Goal: Information Seeking & Learning: Learn about a topic

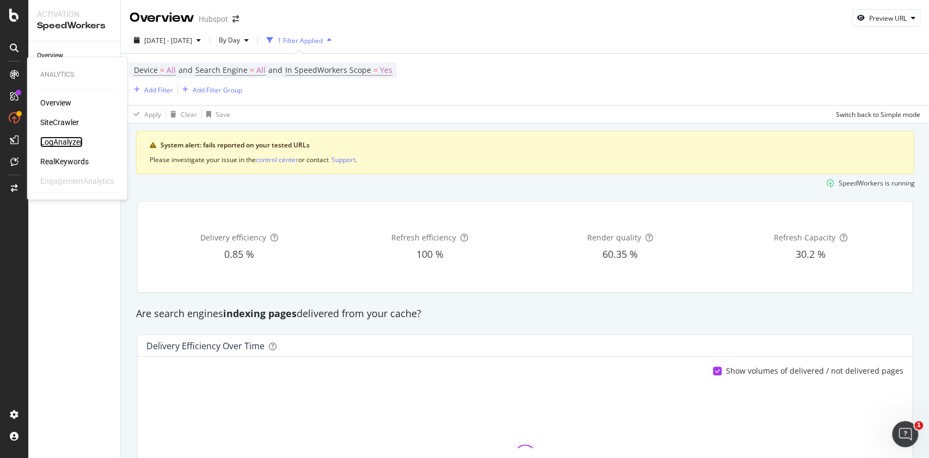
click at [73, 145] on div "LogAnalyzer" at bounding box center [61, 142] width 42 height 11
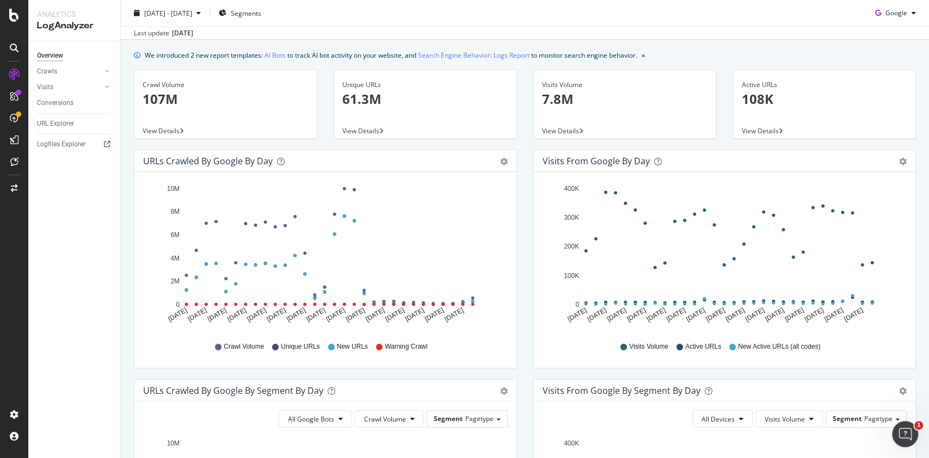
scroll to position [30, 0]
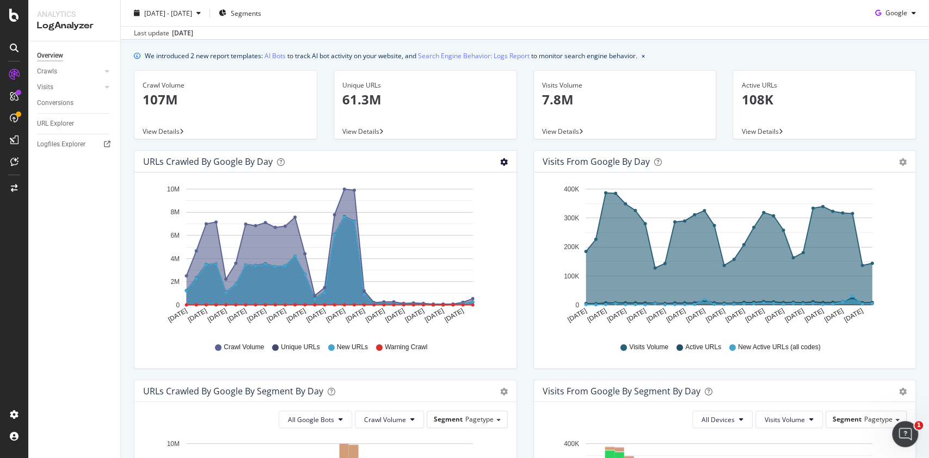
click at [500, 162] on icon "gear" at bounding box center [504, 162] width 8 height 8
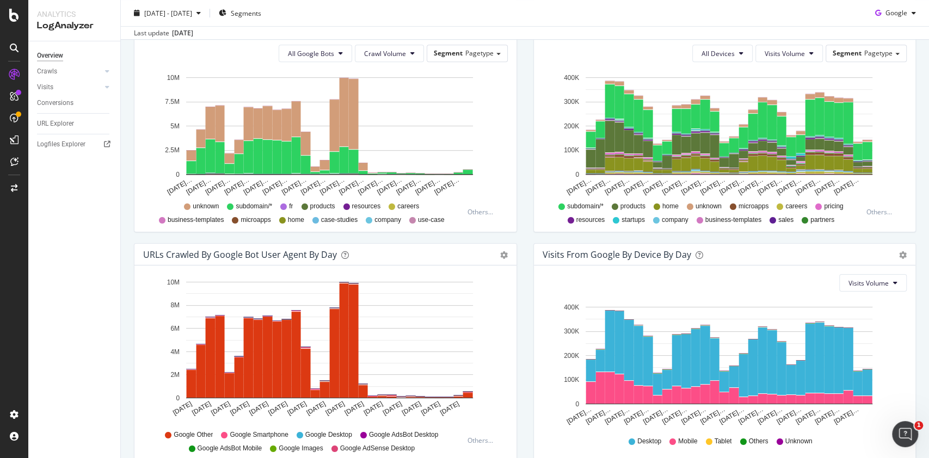
scroll to position [449, 0]
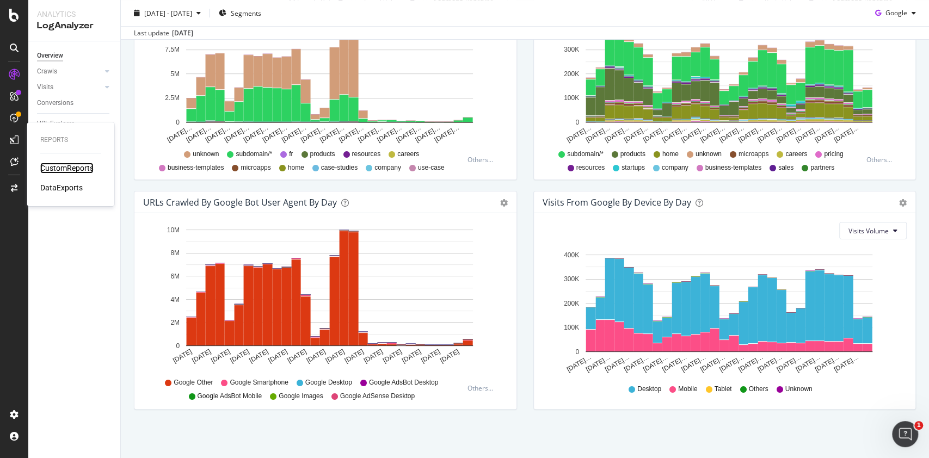
click at [60, 168] on div "CustomReports" at bounding box center [66, 168] width 53 height 11
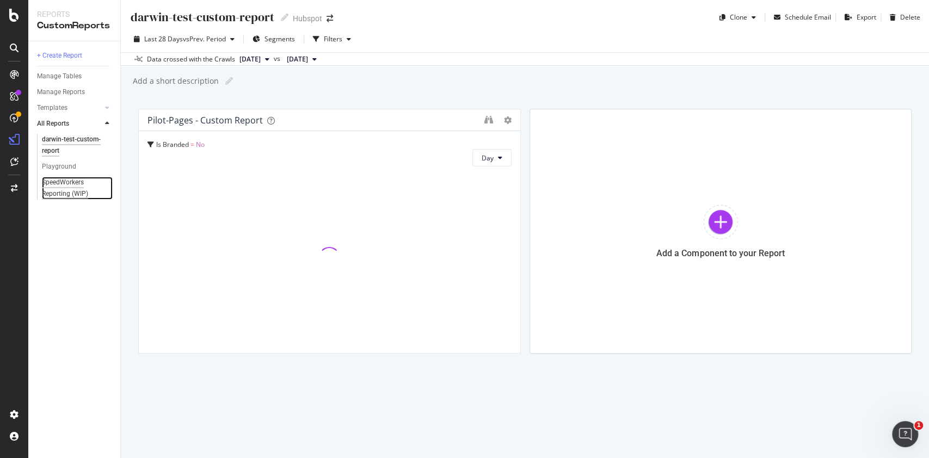
click at [69, 185] on div "SpeedWorkers Reporting (WIP)" at bounding box center [73, 188] width 63 height 23
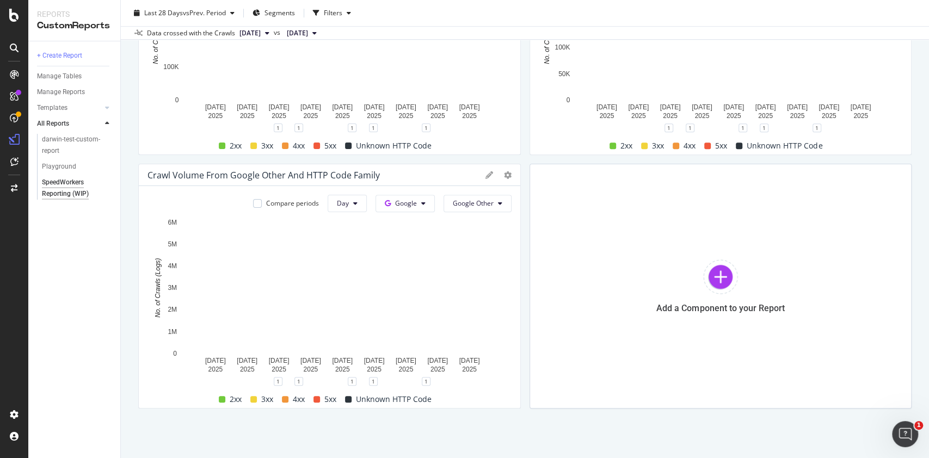
scroll to position [453, 0]
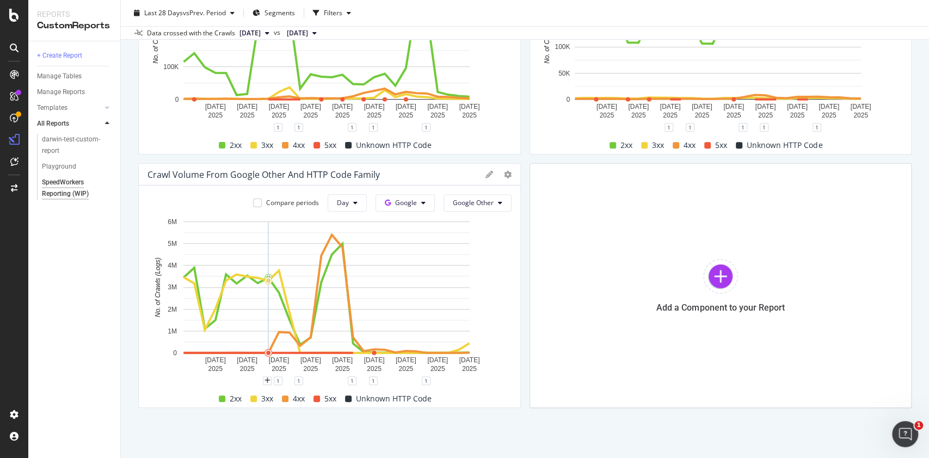
click at [265, 295] on rect "A chart." at bounding box center [326, 288] width 286 height 132
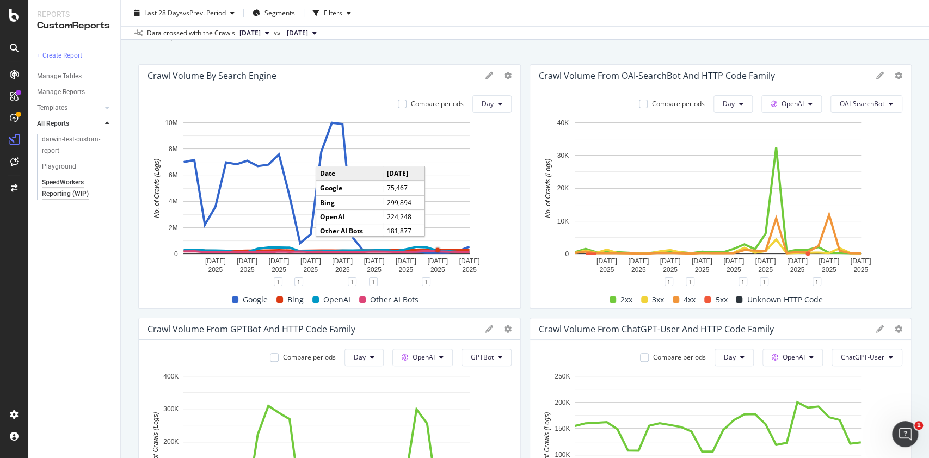
scroll to position [0, 0]
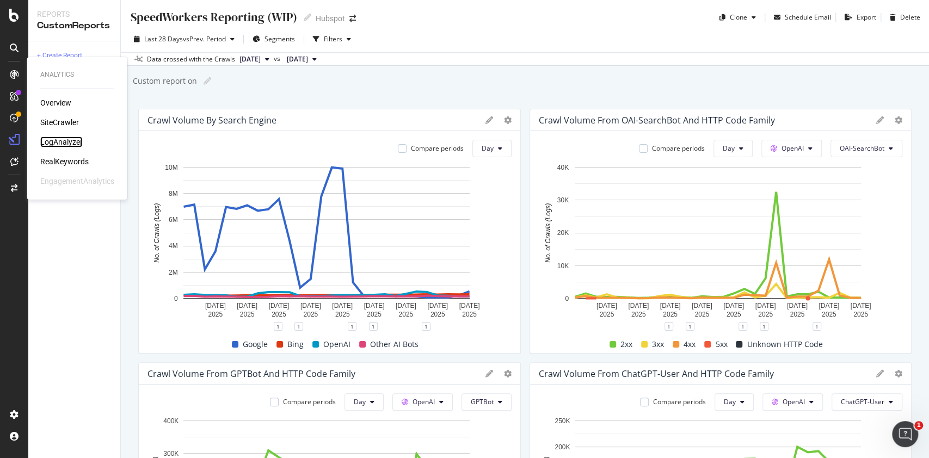
click at [70, 141] on div "LogAnalyzer" at bounding box center [61, 142] width 42 height 11
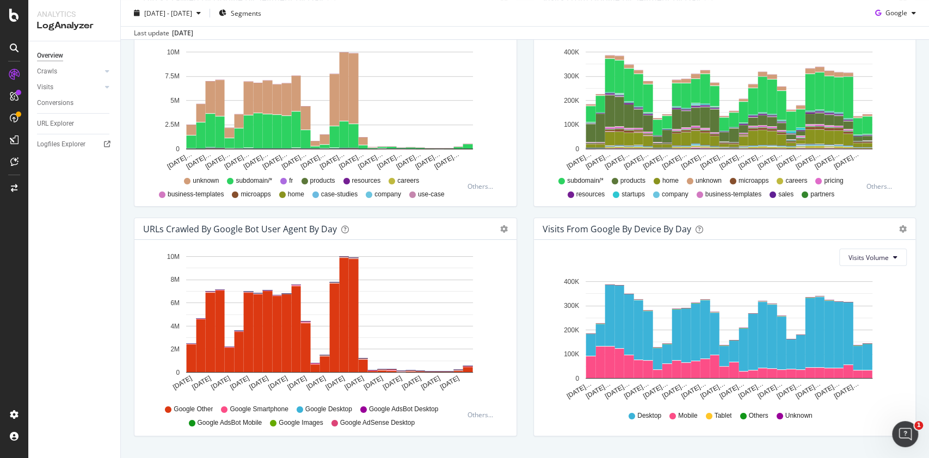
scroll to position [449, 0]
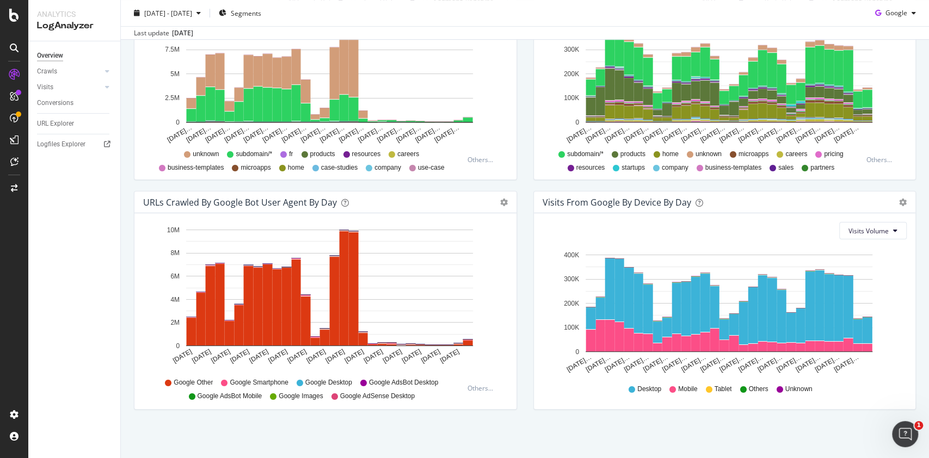
click at [498, 208] on div "URLs Crawled by Google bot User Agent By Day Timeline (by Value) Timeline (by P…" at bounding box center [325, 203] width 382 height 22
click at [500, 202] on icon "gear" at bounding box center [504, 203] width 8 height 8
click at [58, 168] on div "CustomReports" at bounding box center [66, 168] width 53 height 11
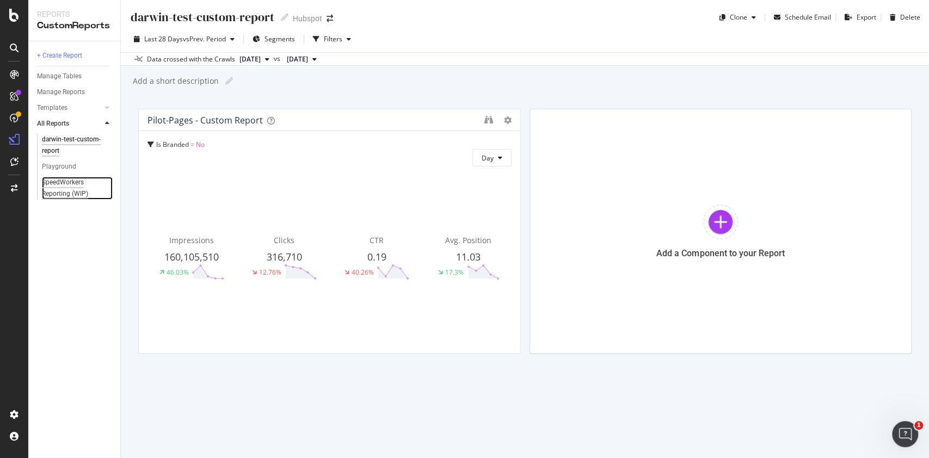
click at [59, 198] on div "SpeedWorkers Reporting (WIP)" at bounding box center [73, 188] width 63 height 23
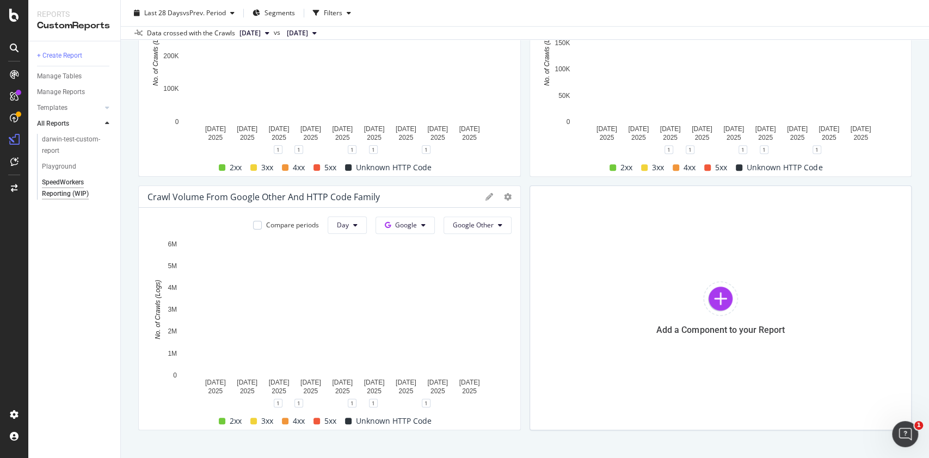
scroll to position [429, 0]
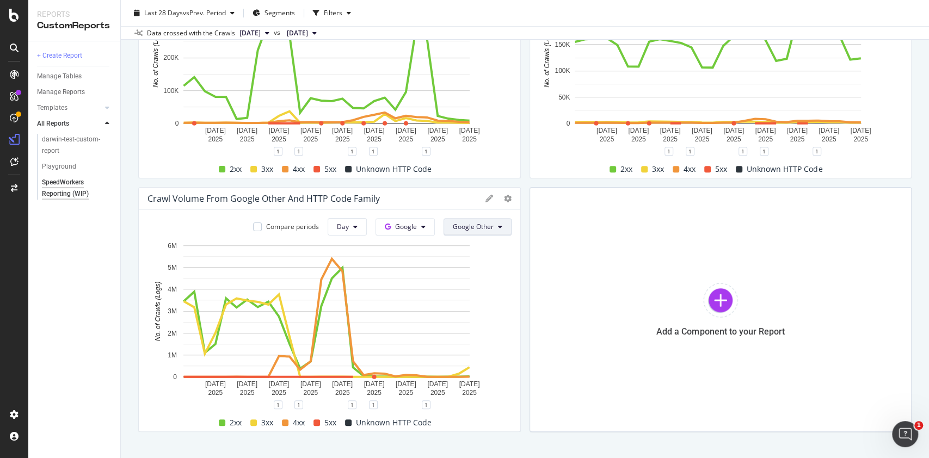
click at [462, 225] on span "Google Other" at bounding box center [473, 226] width 41 height 9
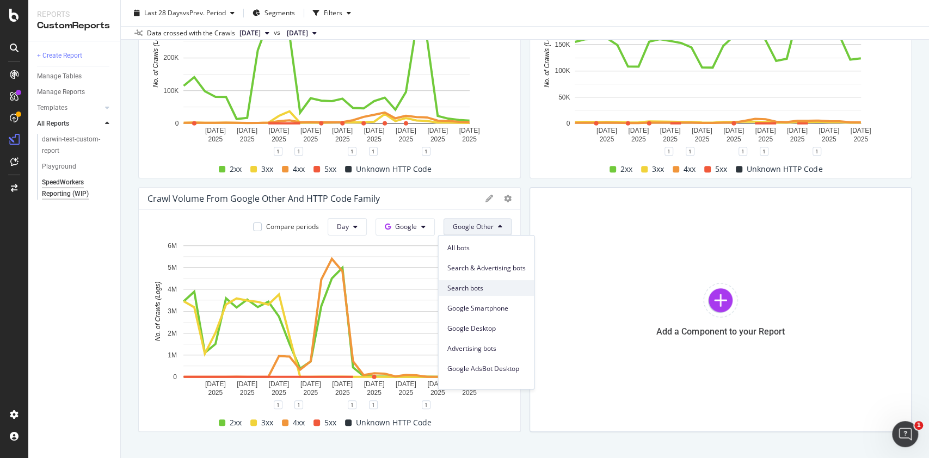
click at [486, 290] on span "Search bots" at bounding box center [486, 289] width 78 height 10
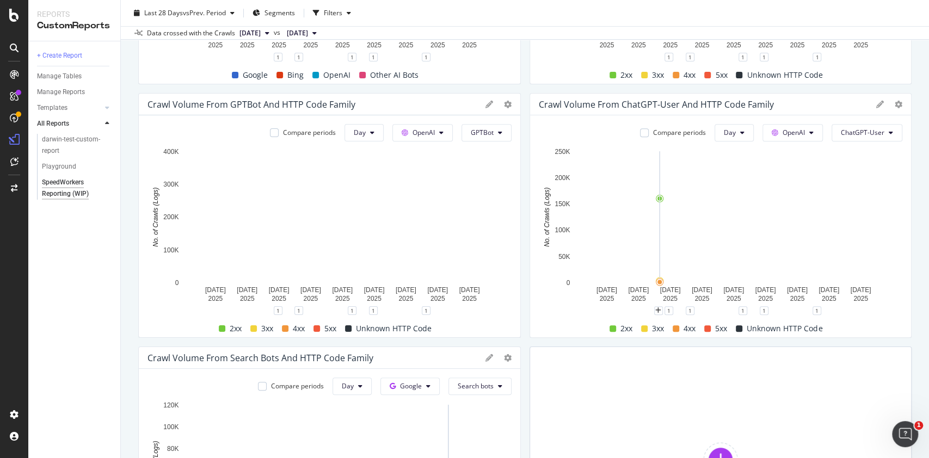
scroll to position [0, 0]
